Goal: Information Seeking & Learning: Learn about a topic

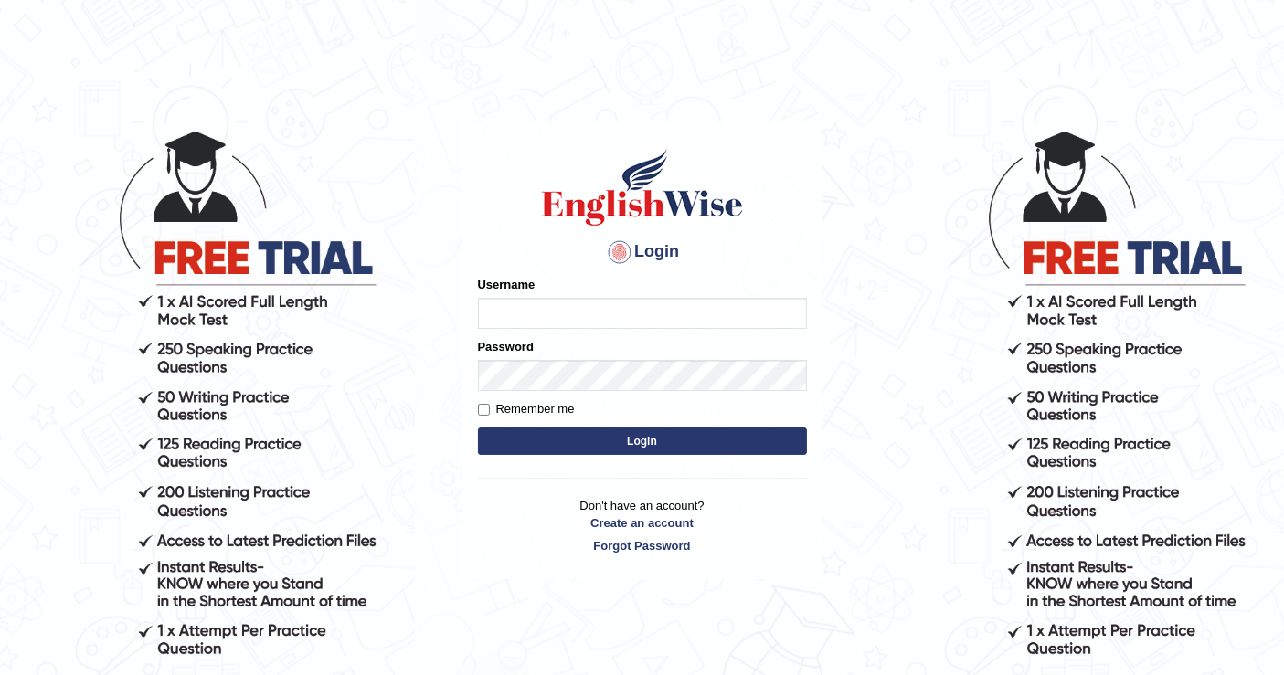
type input "0407970233"
drag, startPoint x: 0, startPoint y: 0, endPoint x: 503, endPoint y: 300, distance: 585.2
click at [503, 300] on input "0407970233" at bounding box center [642, 313] width 329 height 31
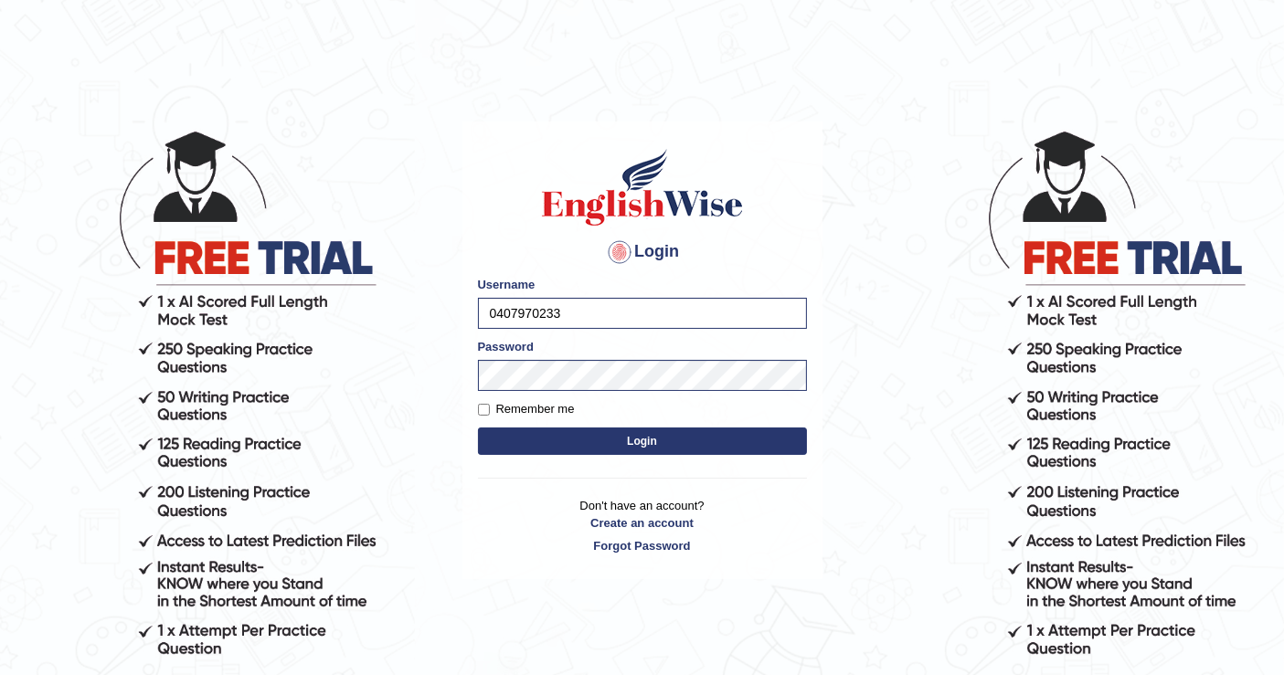
click at [529, 248] on h4 "Login" at bounding box center [642, 252] width 329 height 29
click at [634, 448] on button "Login" at bounding box center [642, 441] width 329 height 27
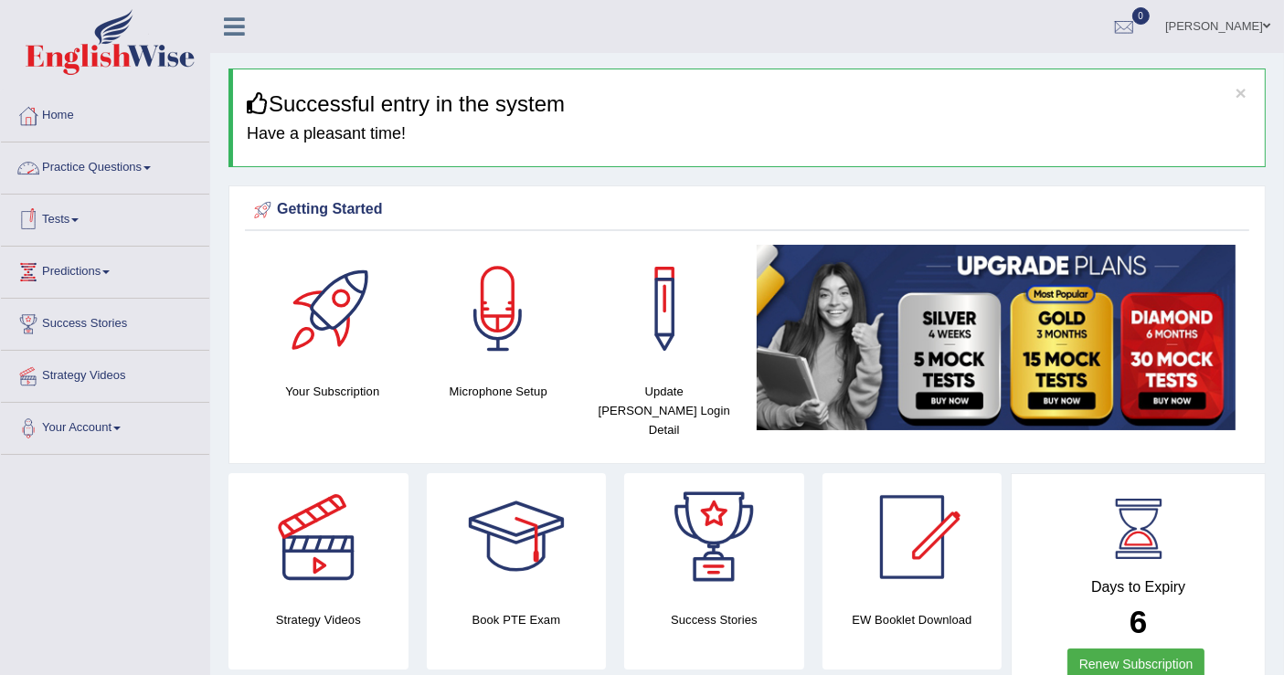
click at [93, 165] on link "Practice Questions" at bounding box center [105, 166] width 208 height 46
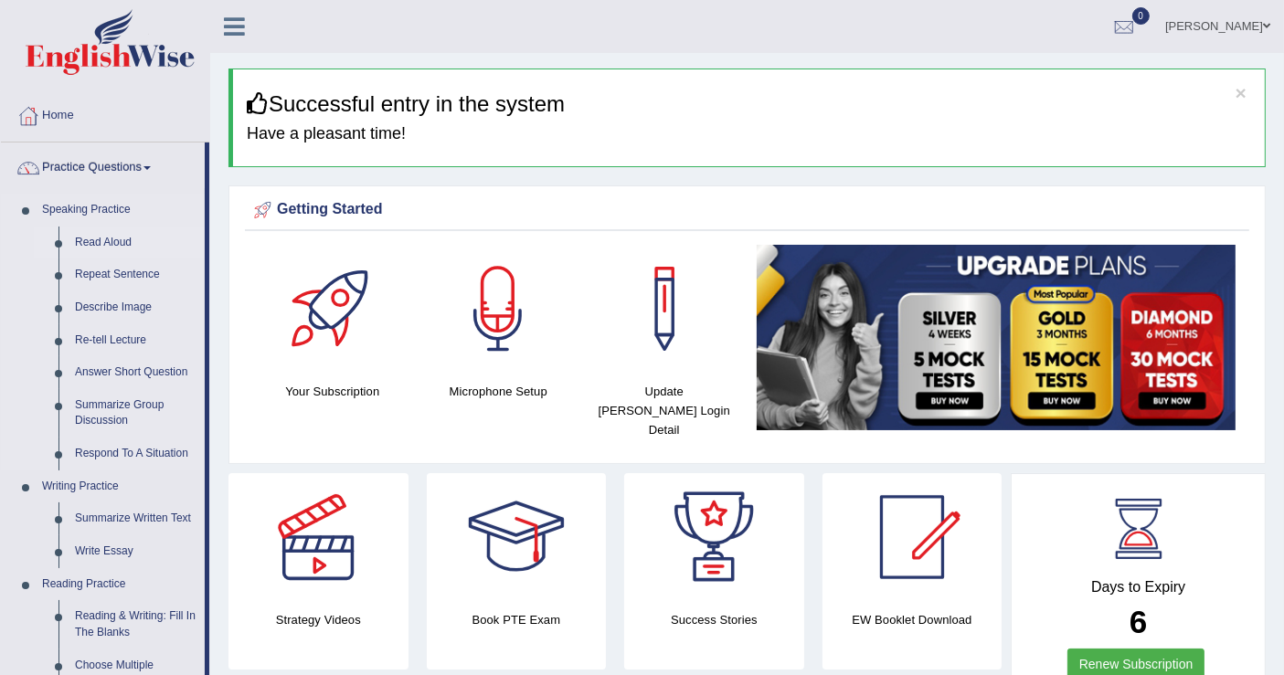
click at [81, 243] on link "Read Aloud" at bounding box center [136, 243] width 138 height 33
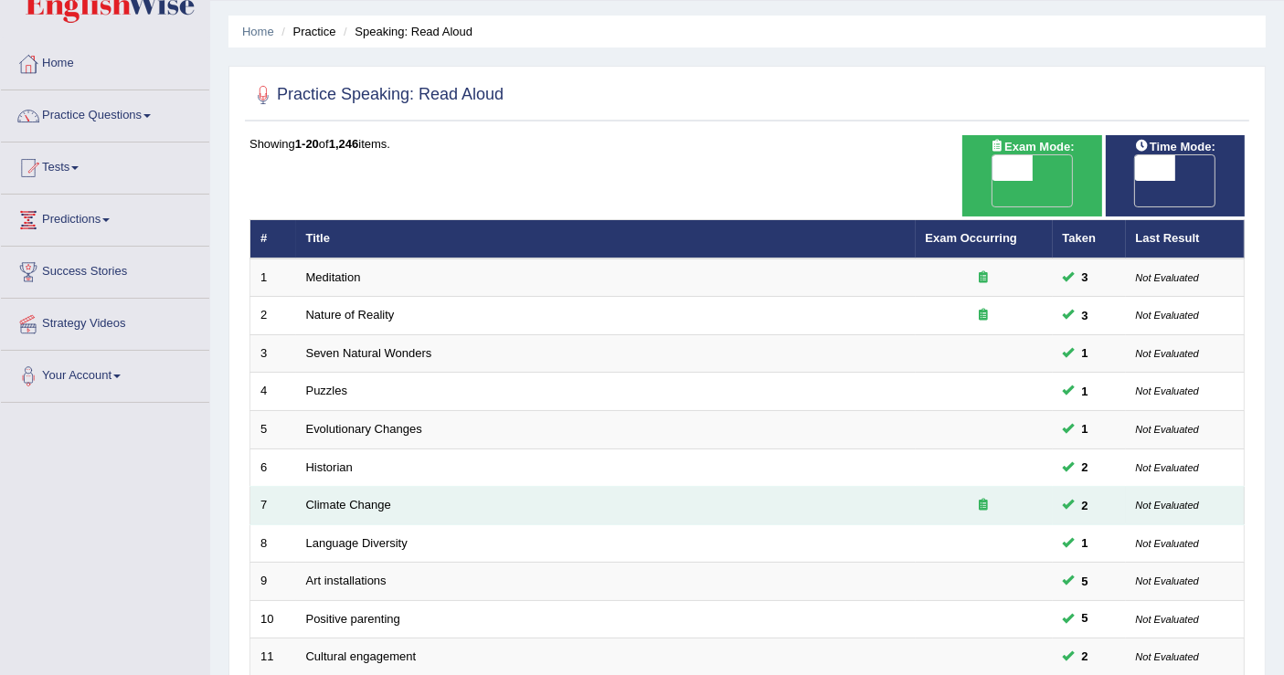
scroll to position [52, 0]
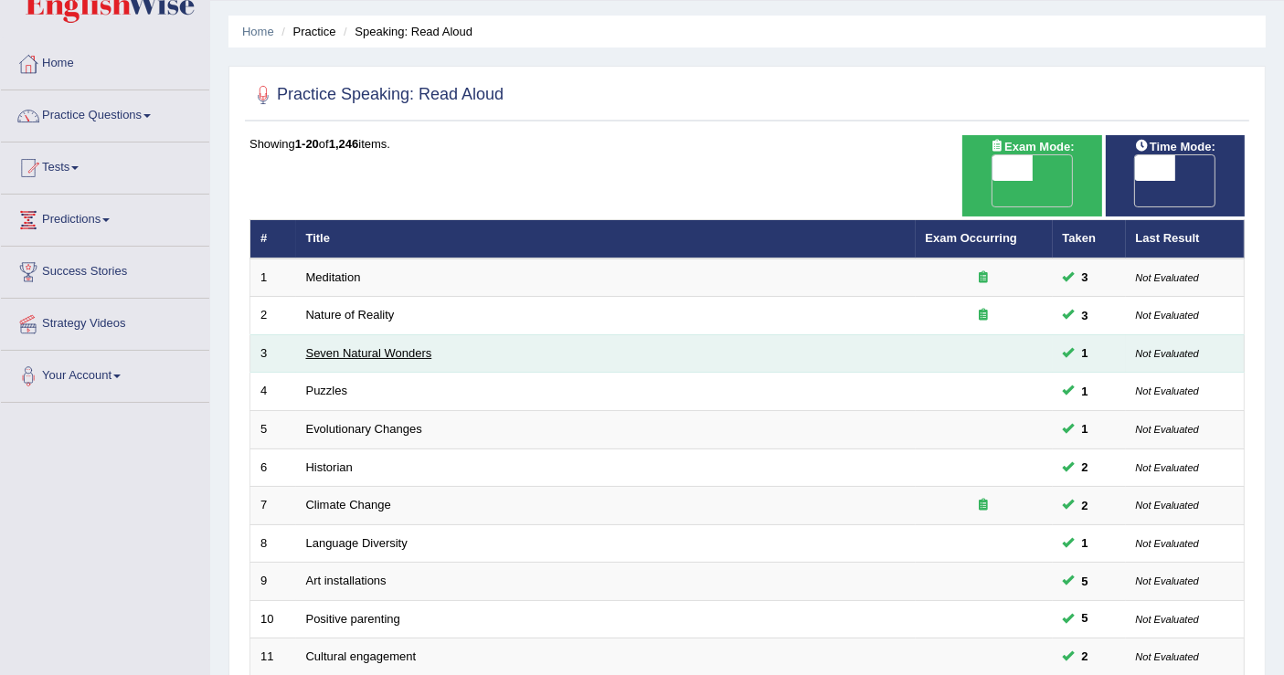
click at [383, 346] on link "Seven Natural Wonders" at bounding box center [369, 353] width 126 height 14
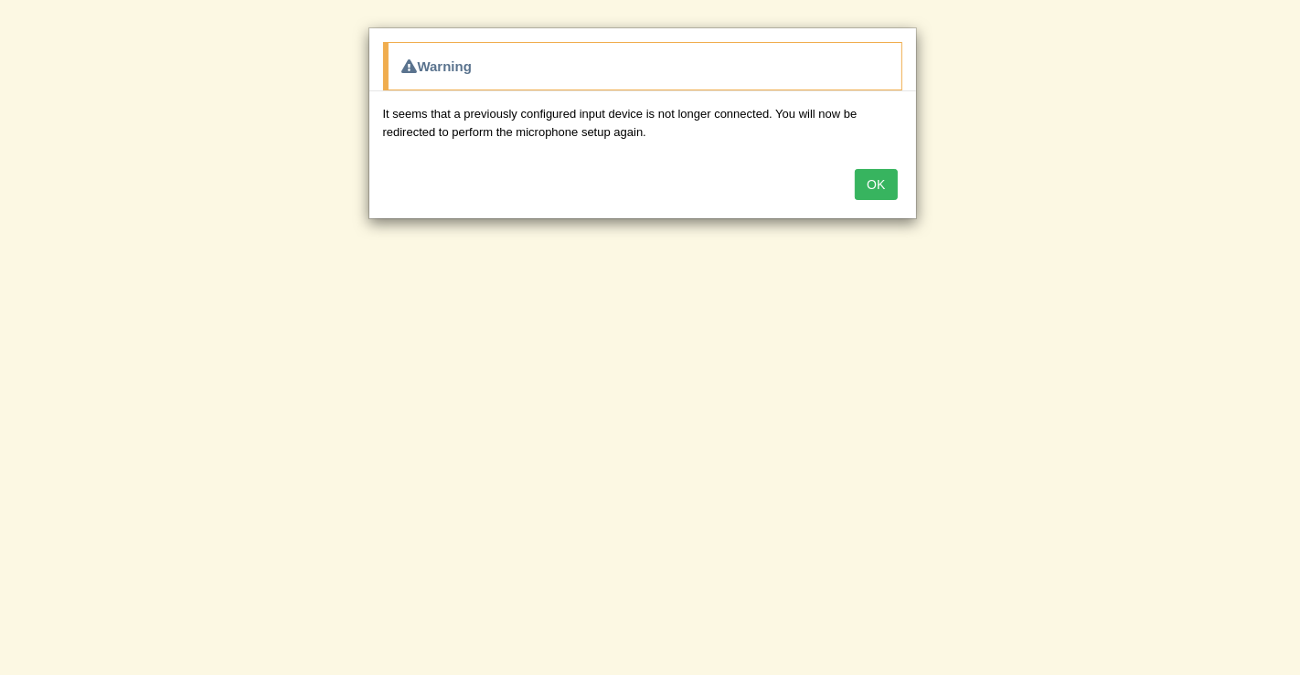
click at [872, 172] on button "OK" at bounding box center [875, 184] width 42 height 31
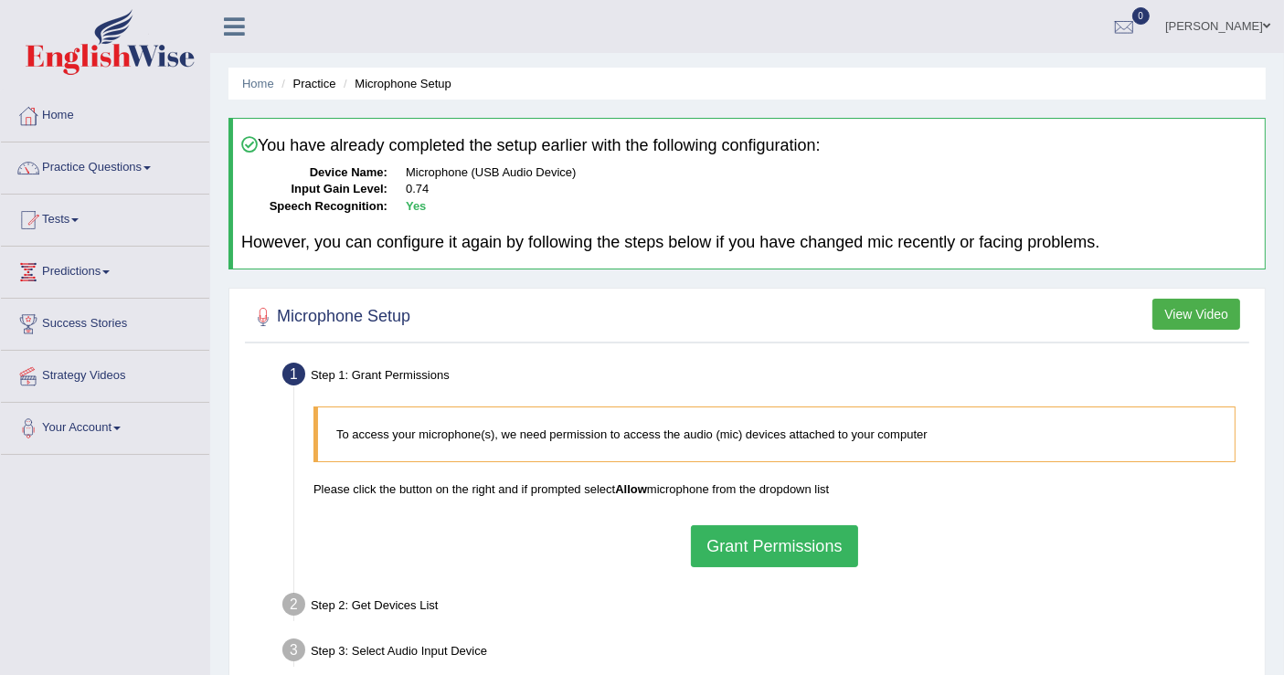
click at [143, 167] on link "Practice Questions" at bounding box center [105, 166] width 208 height 46
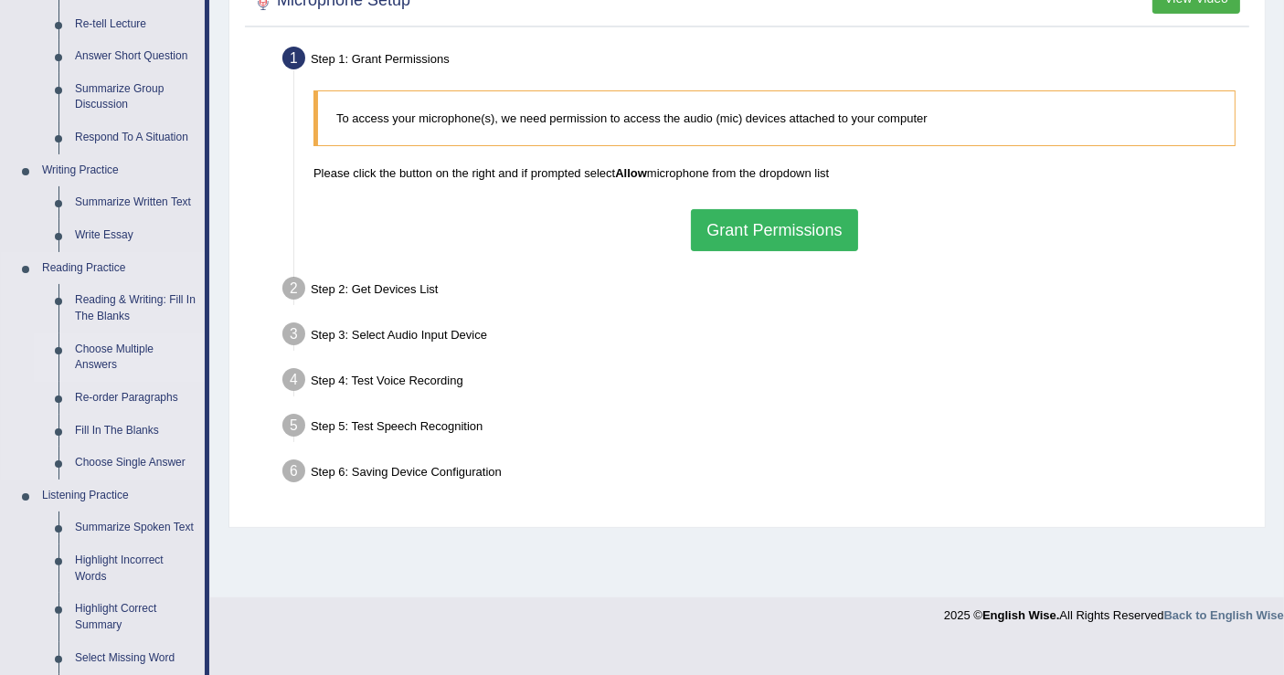
click at [120, 660] on ul "Summarize Spoken Text Highlight Incorrect Words Highlight Correct Summary Selec…" at bounding box center [119, 683] width 171 height 342
